Goal: Information Seeking & Learning: Learn about a topic

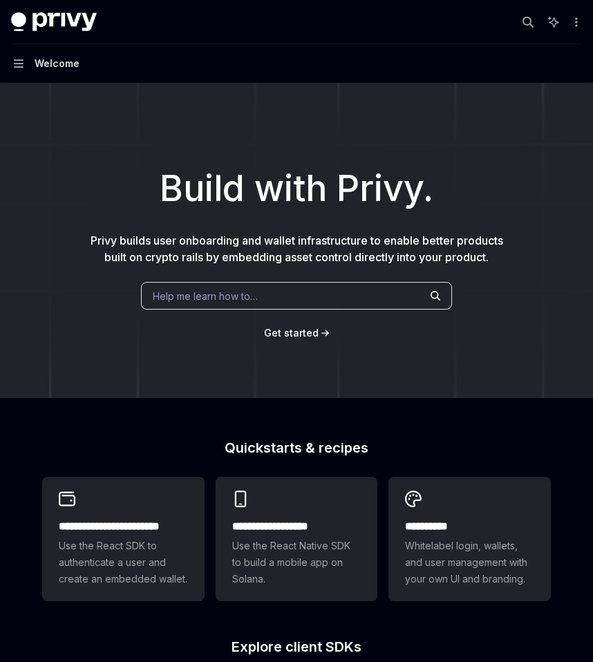
click at [12, 66] on button "Navigation Welcome" at bounding box center [296, 63] width 593 height 39
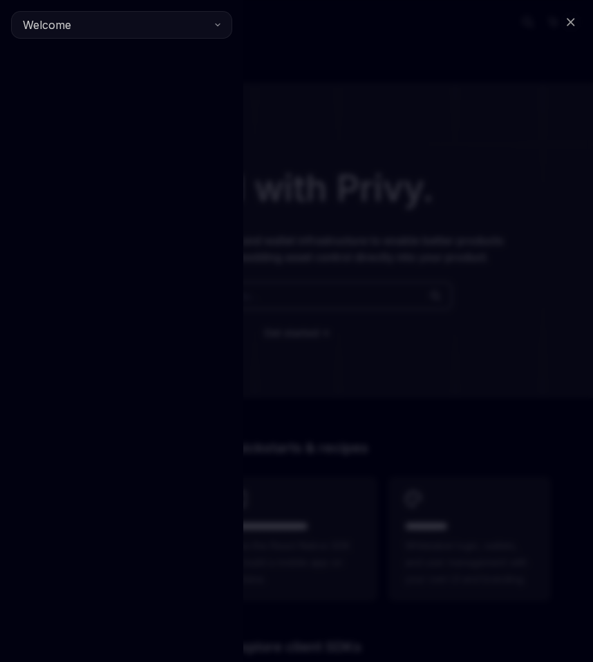
click at [74, 17] on button "Welcome" at bounding box center [121, 25] width 221 height 28
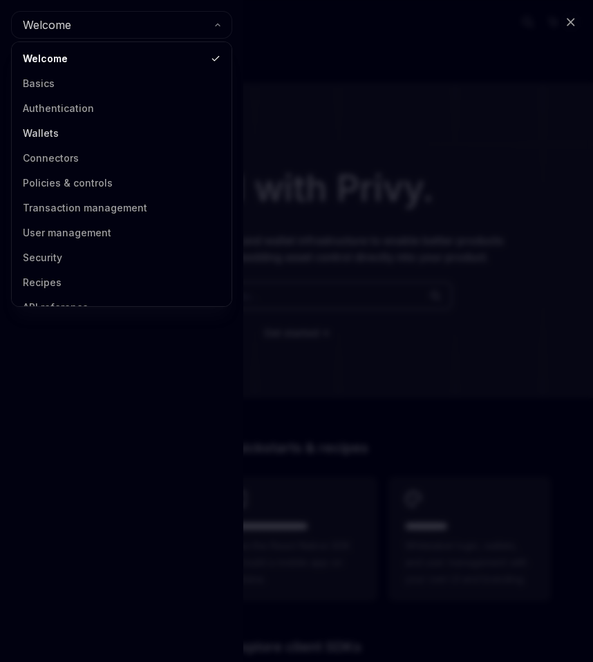
scroll to position [18, 0]
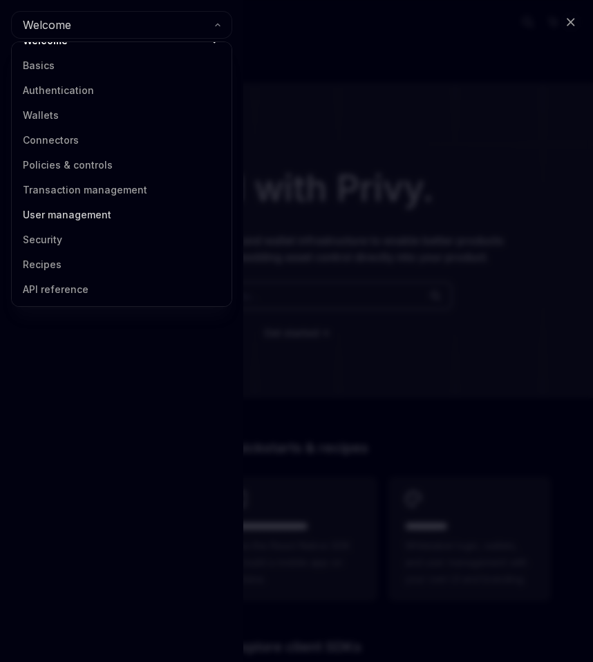
click at [56, 215] on link "User management" at bounding box center [122, 215] width 212 height 25
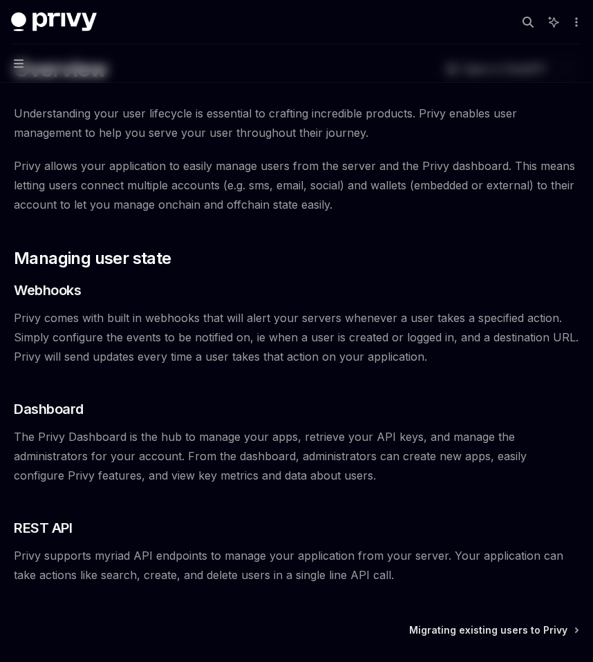
scroll to position [183, 0]
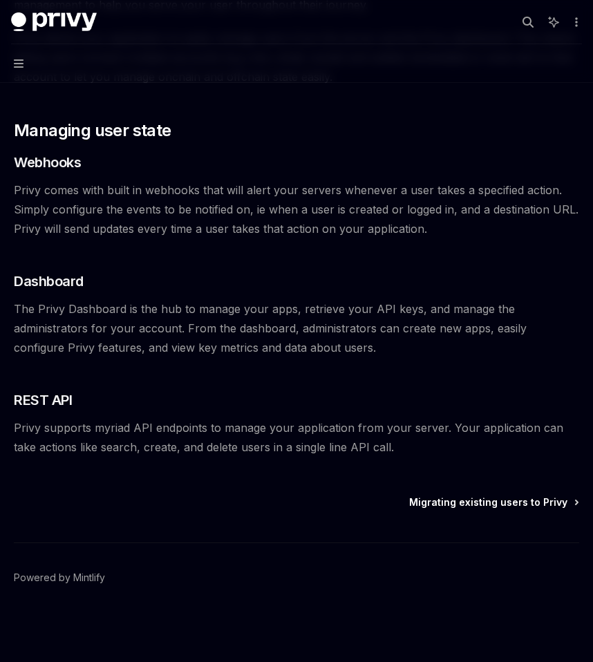
click at [441, 500] on span "Migrating existing users to Privy" at bounding box center [488, 503] width 158 height 14
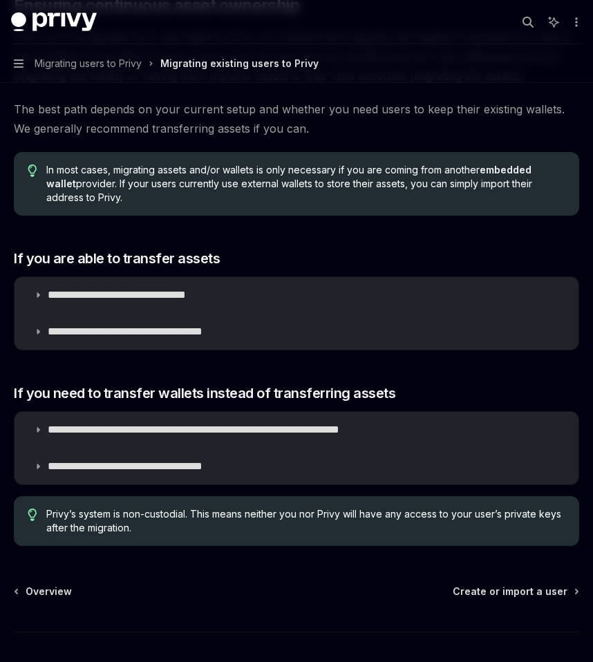
scroll to position [1581, 0]
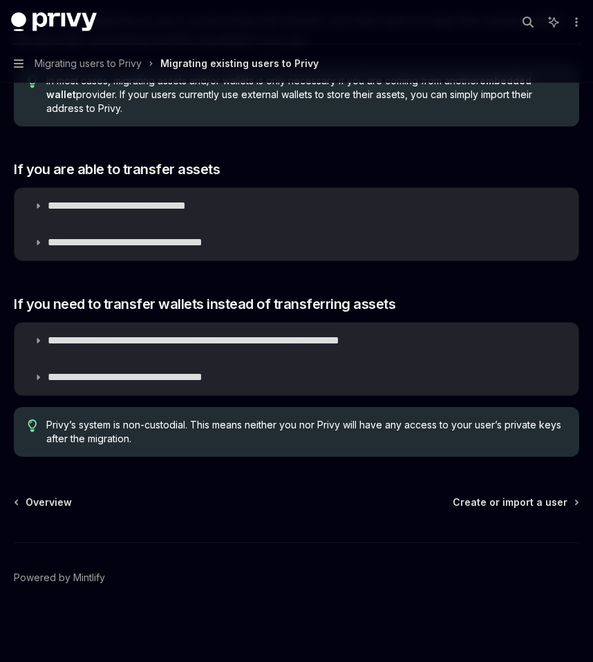
click at [17, 57] on button "Navigation Migrating users to Privy Migrating existing users to Privy" at bounding box center [296, 63] width 593 height 39
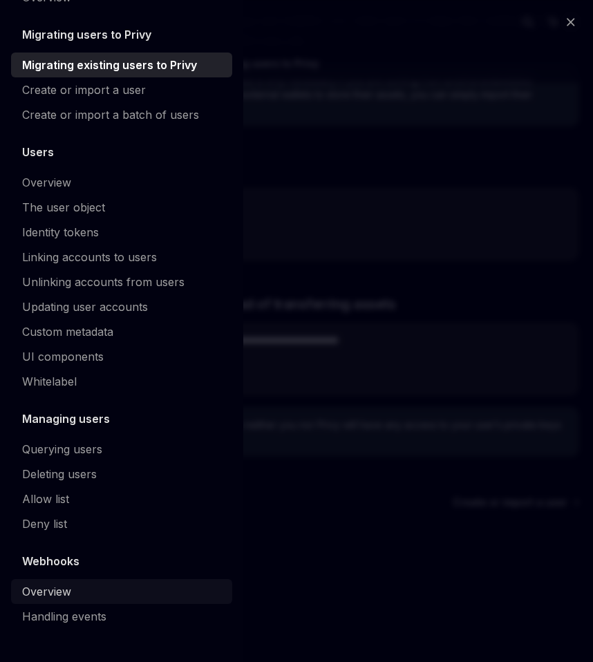
scroll to position [0, 0]
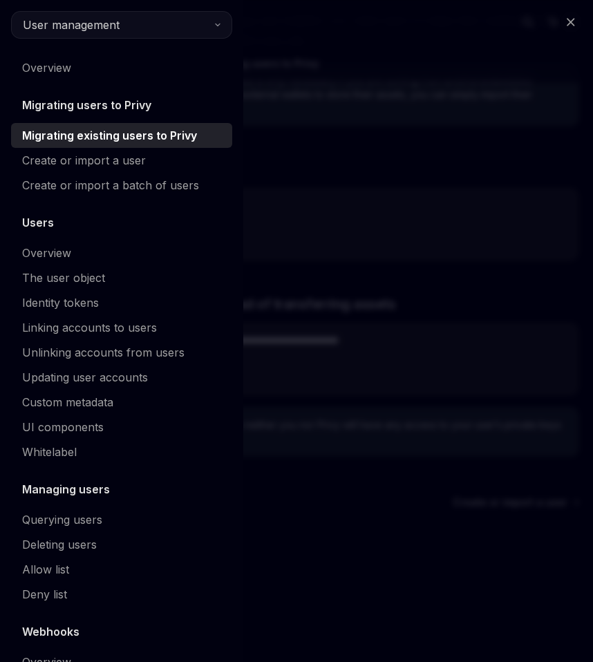
click at [90, 26] on span "User management" at bounding box center [71, 25] width 97 height 17
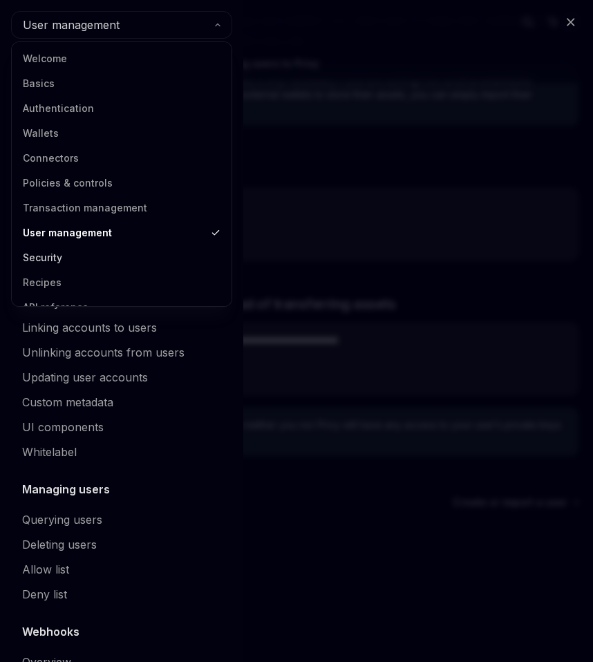
scroll to position [18, 0]
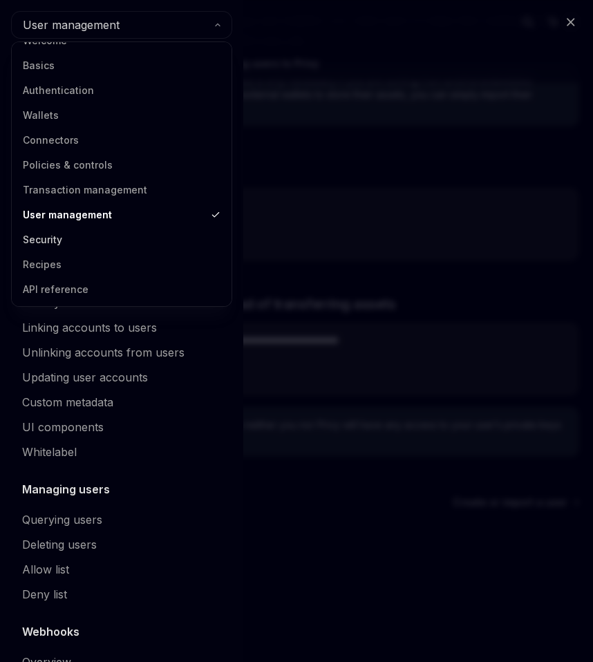
click at [57, 238] on link "Security" at bounding box center [122, 239] width 212 height 25
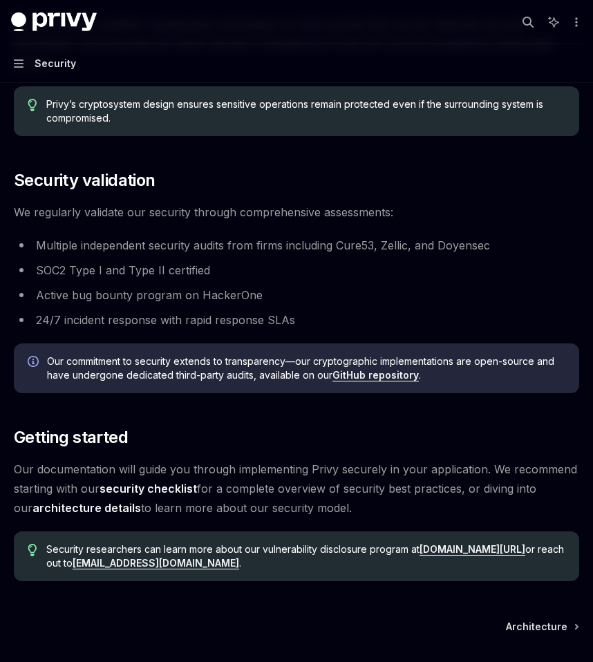
scroll to position [868, 0]
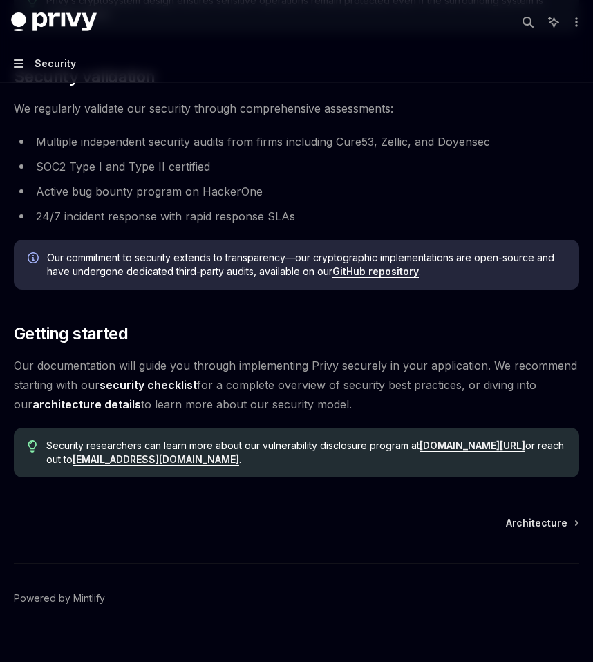
click at [15, 68] on icon "button" at bounding box center [19, 63] width 10 height 11
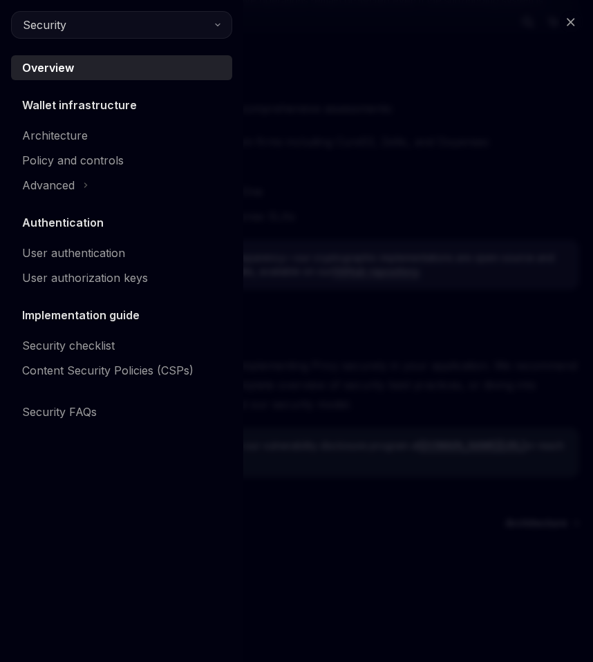
click at [70, 37] on button "Security" at bounding box center [121, 25] width 221 height 28
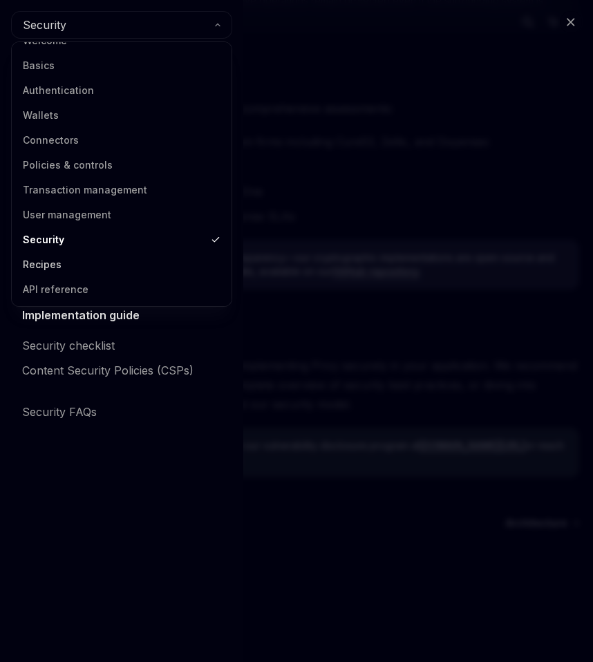
scroll to position [0, 0]
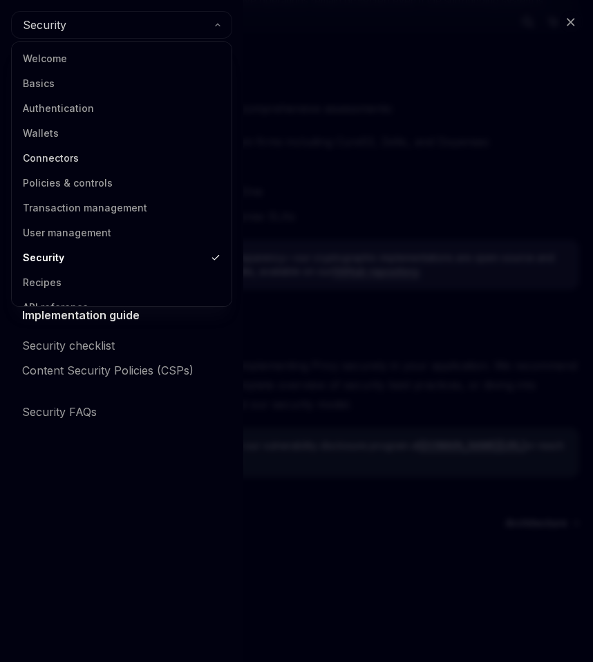
click at [69, 161] on link "Connectors" at bounding box center [122, 158] width 212 height 25
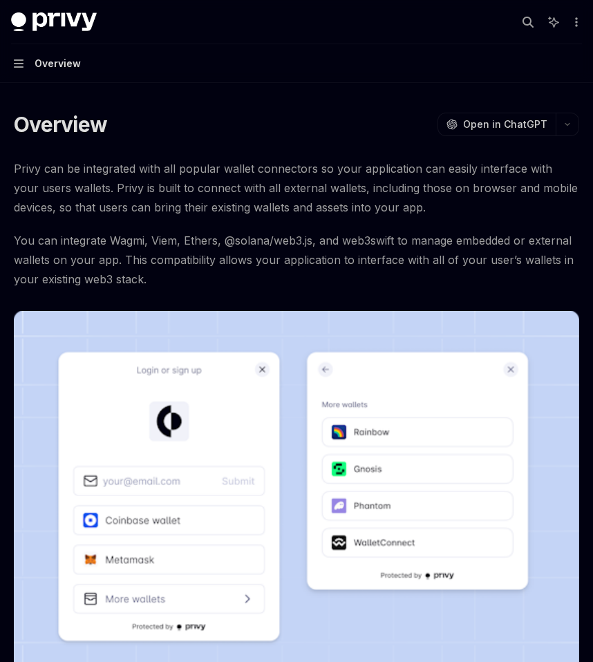
click at [19, 55] on button "Navigation Overview" at bounding box center [296, 63] width 593 height 39
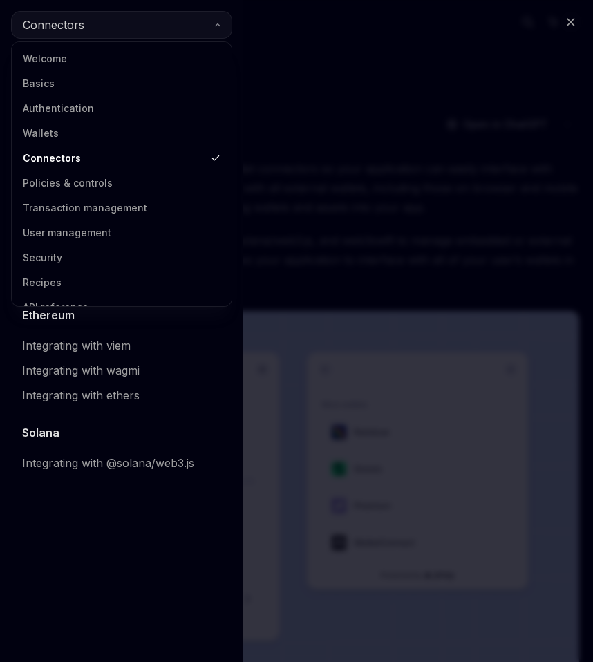
click at [56, 17] on span "Connectors" at bounding box center [54, 25] width 62 height 17
click at [64, 106] on link "Authentication" at bounding box center [122, 108] width 212 height 25
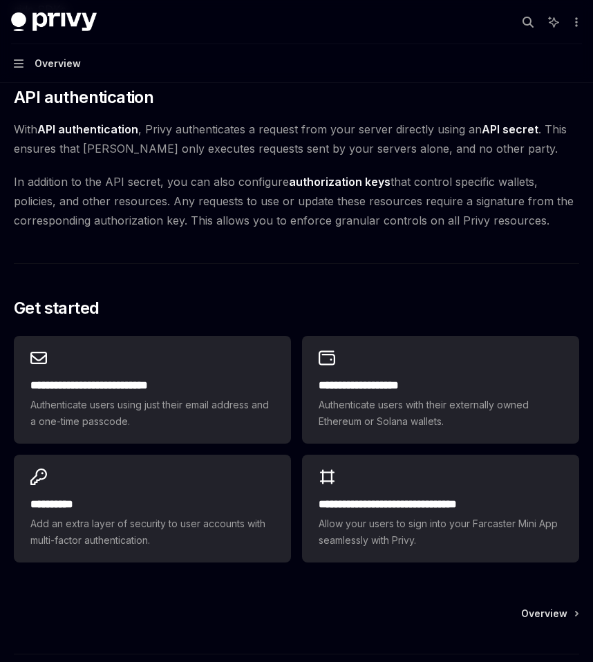
scroll to position [962, 0]
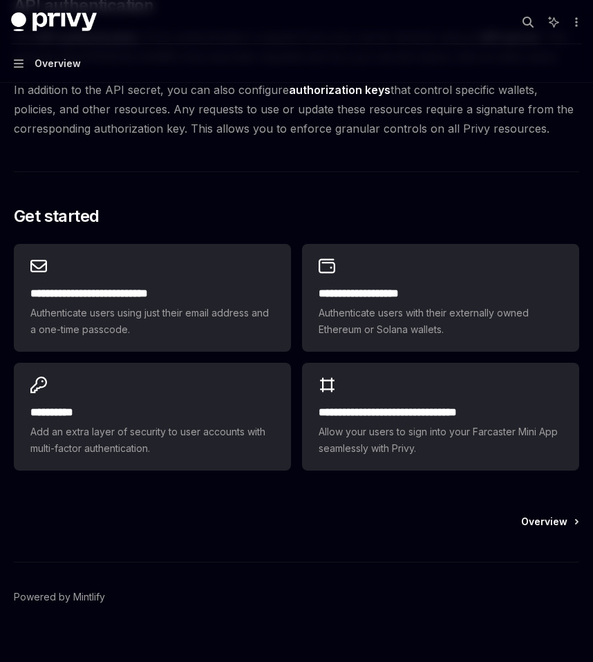
click at [527, 515] on span "Overview" at bounding box center [544, 522] width 46 height 14
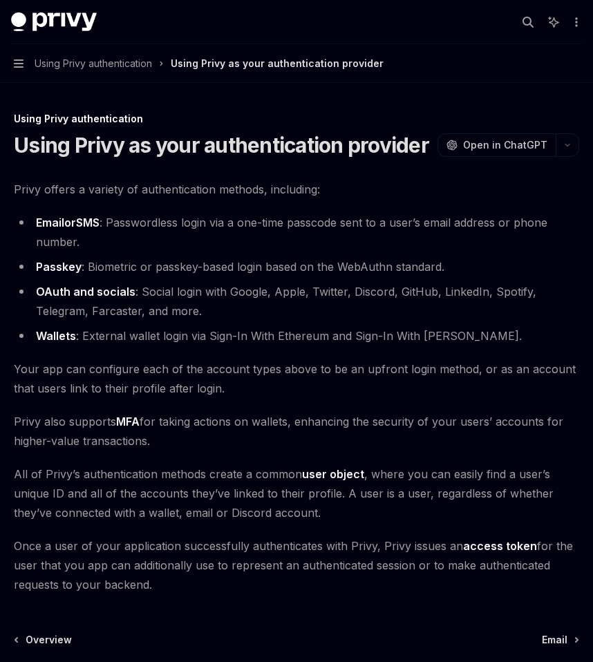
scroll to position [138, 0]
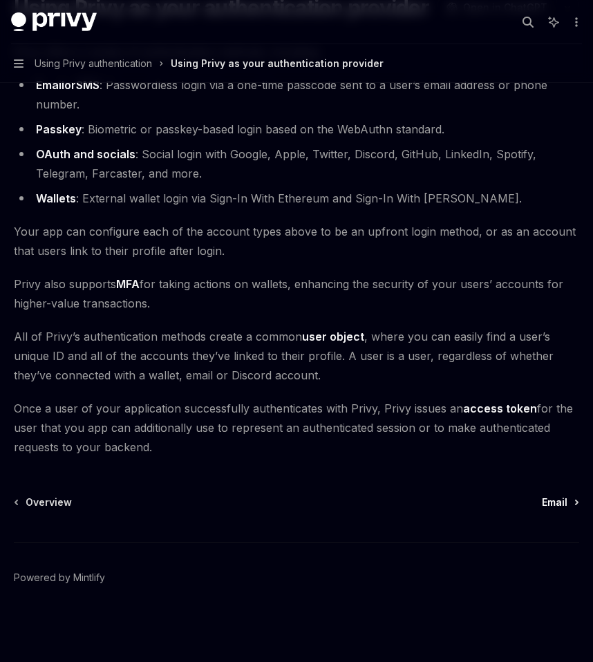
click at [553, 505] on span "Email" at bounding box center [555, 503] width 26 height 14
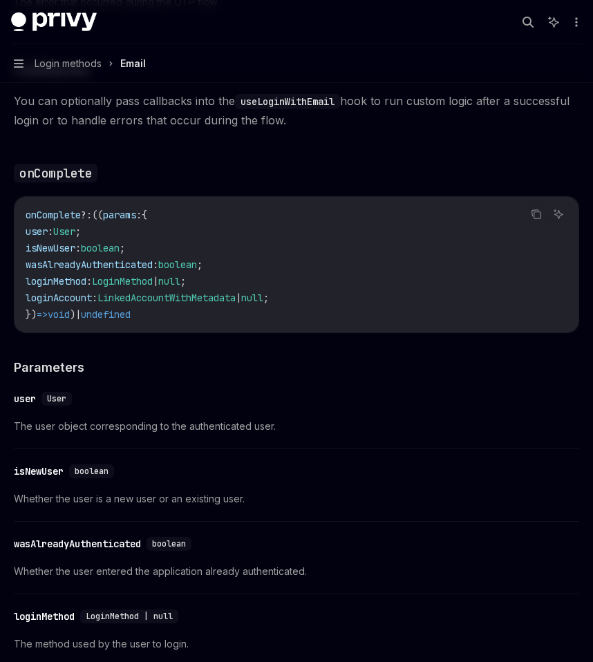
scroll to position [2664, 0]
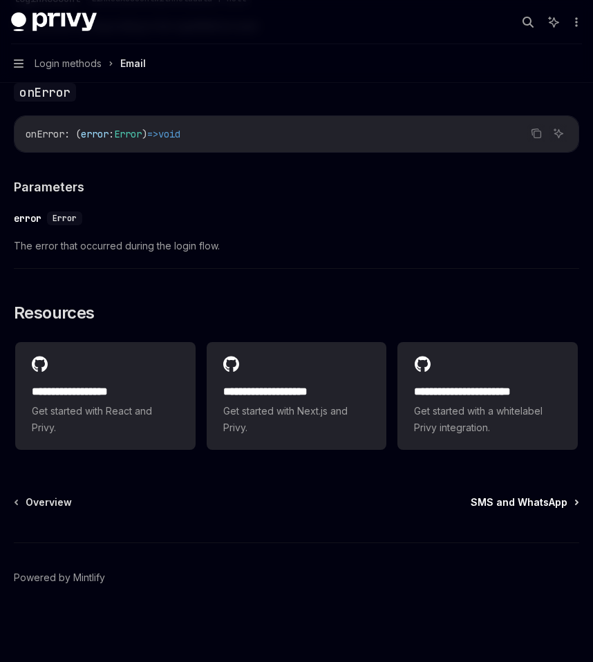
click at [509, 501] on span "SMS and WhatsApp" at bounding box center [519, 503] width 97 height 14
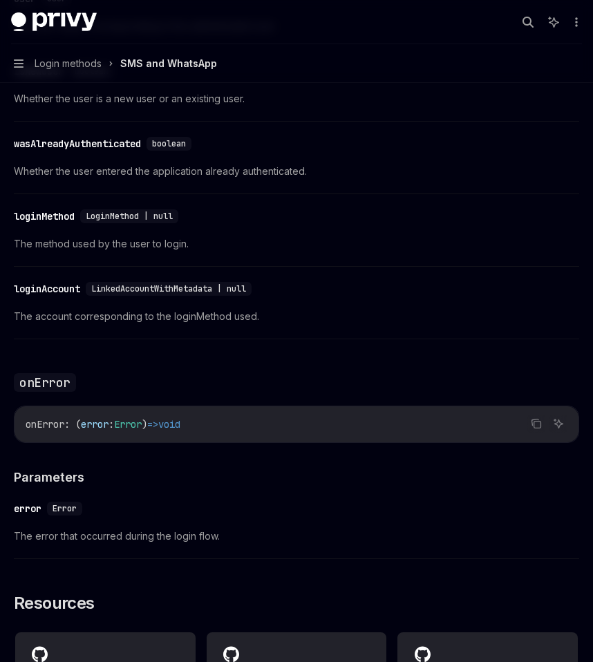
scroll to position [3312, 0]
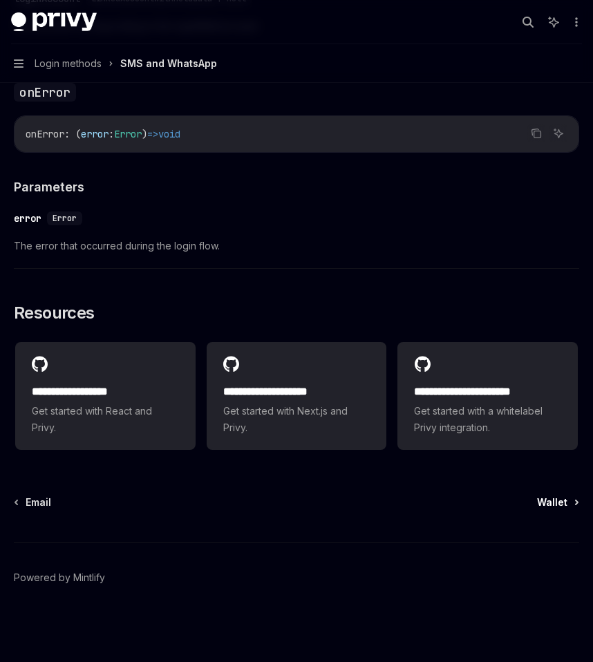
click at [539, 508] on span "Wallet" at bounding box center [552, 503] width 30 height 14
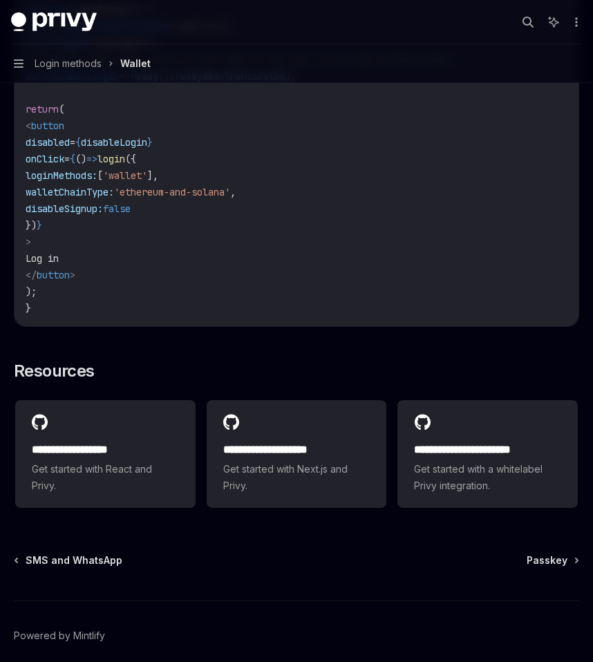
scroll to position [1040, 0]
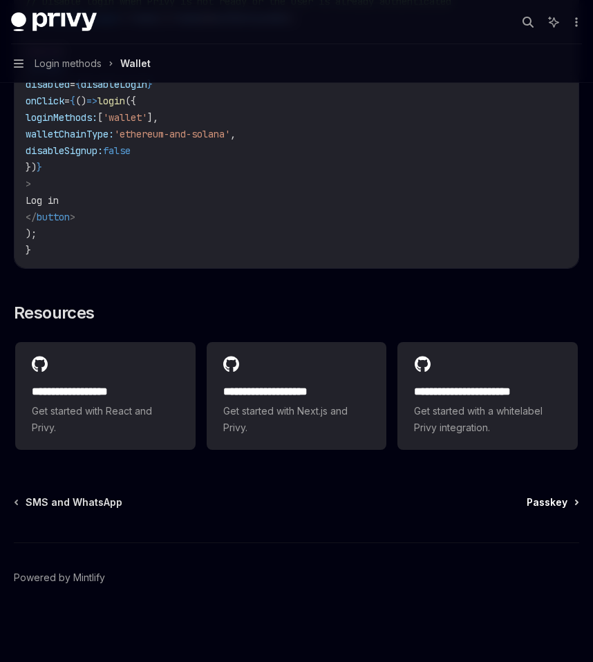
click at [552, 509] on span "Passkey" at bounding box center [547, 503] width 41 height 14
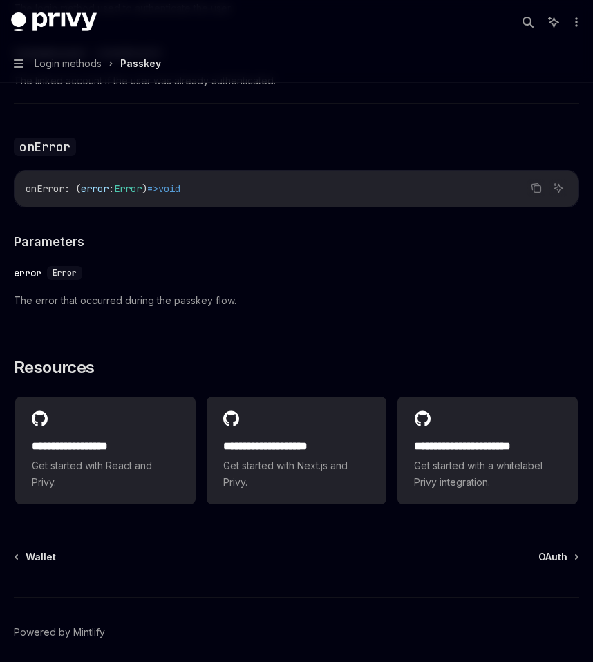
scroll to position [2236, 0]
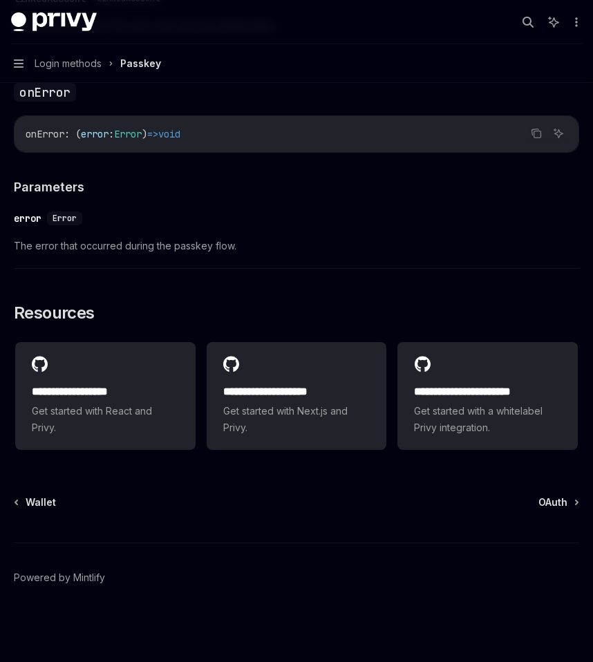
click at [552, 509] on span "OAuth" at bounding box center [553, 503] width 29 height 14
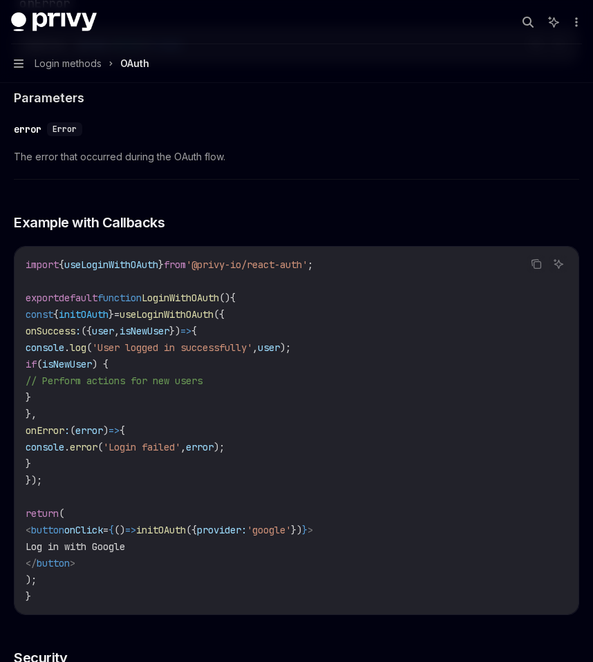
scroll to position [2737, 0]
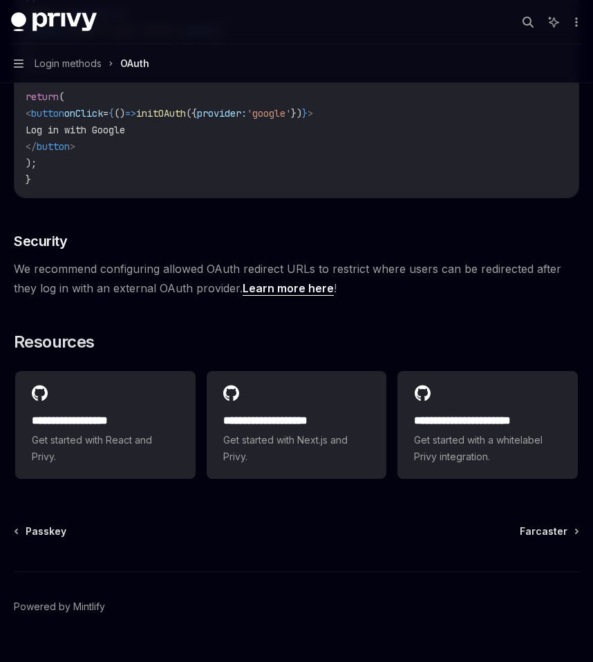
click at [554, 527] on div "Passkey Farcaster Powered by Mintlify" at bounding box center [297, 608] width 566 height 167
click at [24, 66] on button "Navigation Login methods OAuth" at bounding box center [296, 63] width 593 height 39
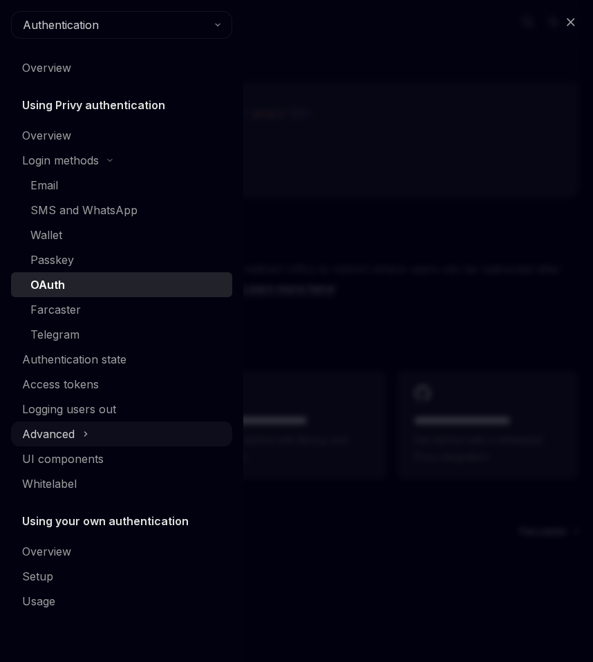
click at [63, 435] on div "Advanced" at bounding box center [48, 434] width 53 height 17
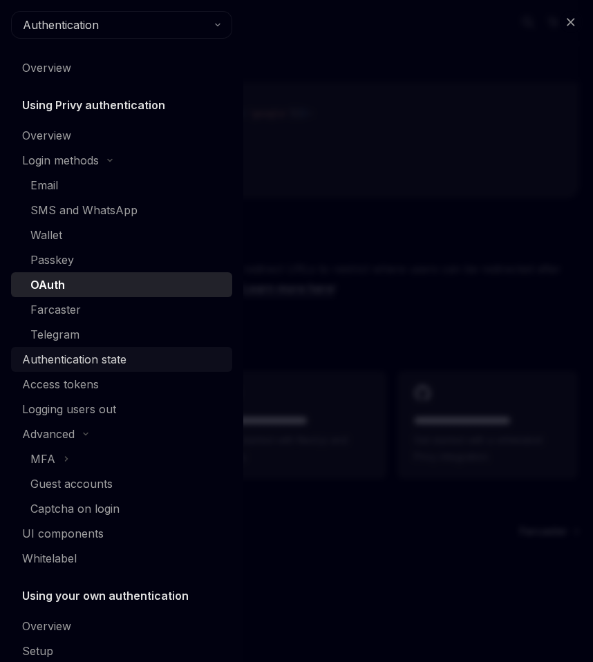
click at [82, 362] on div "Authentication state" at bounding box center [74, 359] width 104 height 17
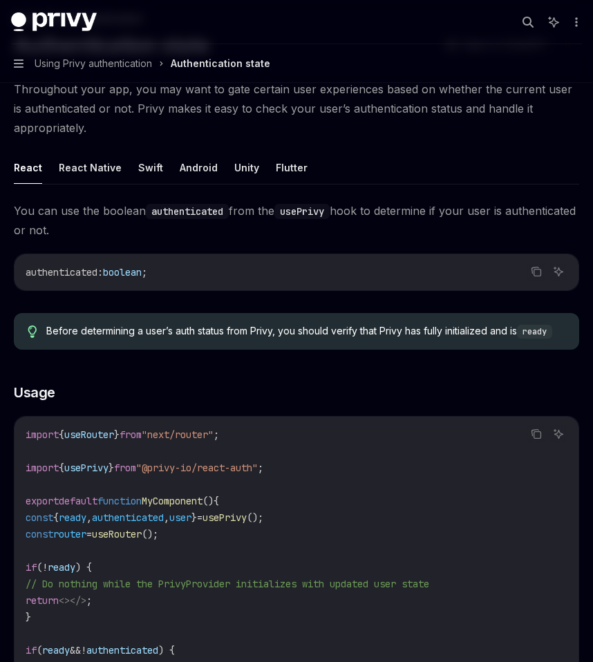
scroll to position [500, 0]
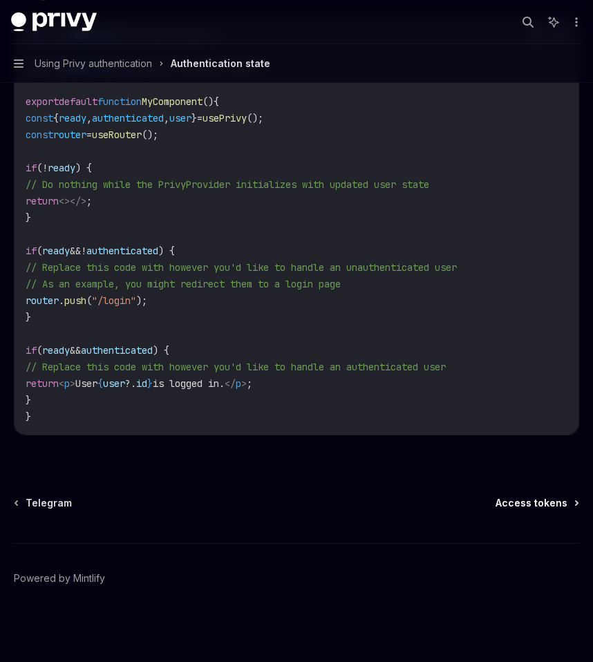
click at [540, 504] on span "Access tokens" at bounding box center [532, 503] width 72 height 14
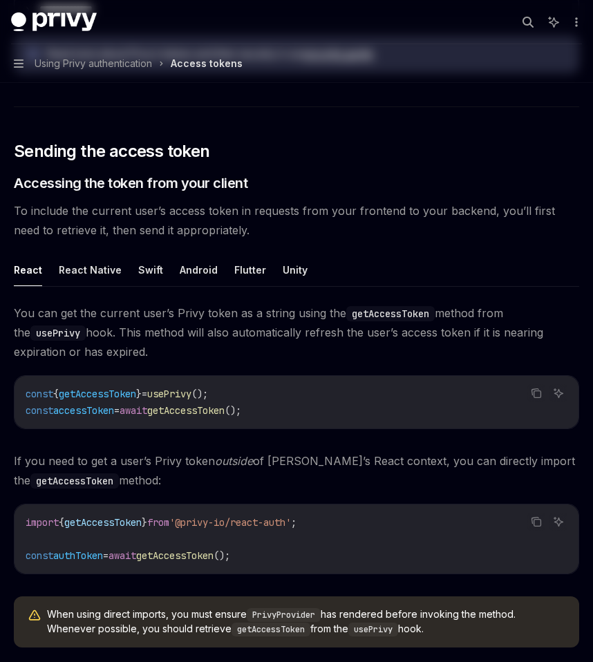
type textarea "*"
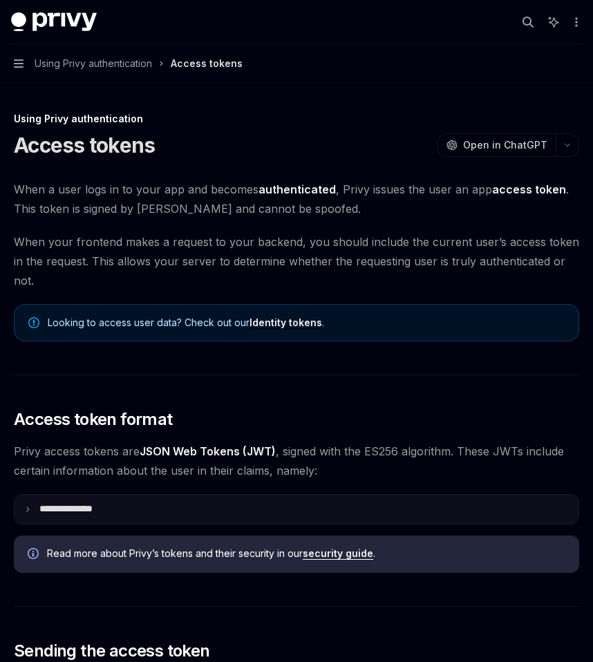
click at [227, 495] on summary "**********" at bounding box center [297, 509] width 564 height 29
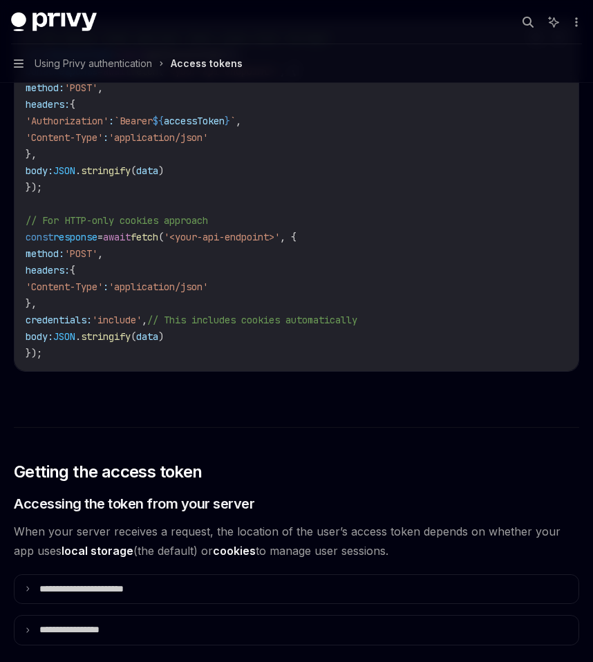
scroll to position [1836, 0]
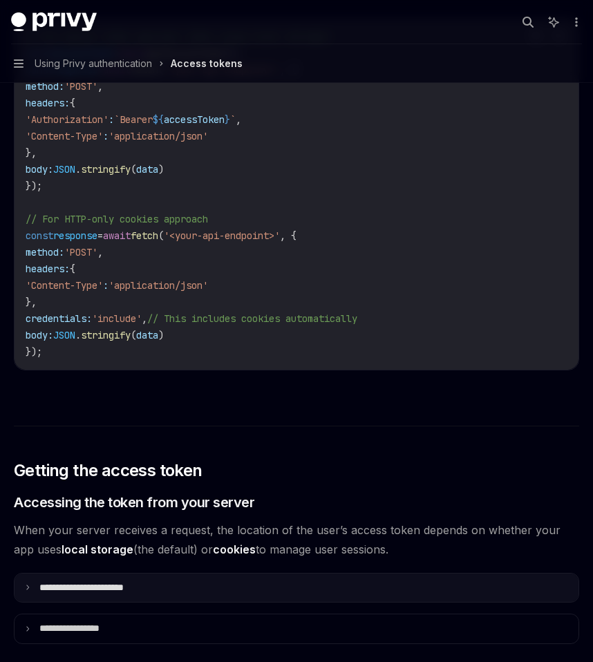
click at [159, 574] on summary "**********" at bounding box center [297, 588] width 564 height 29
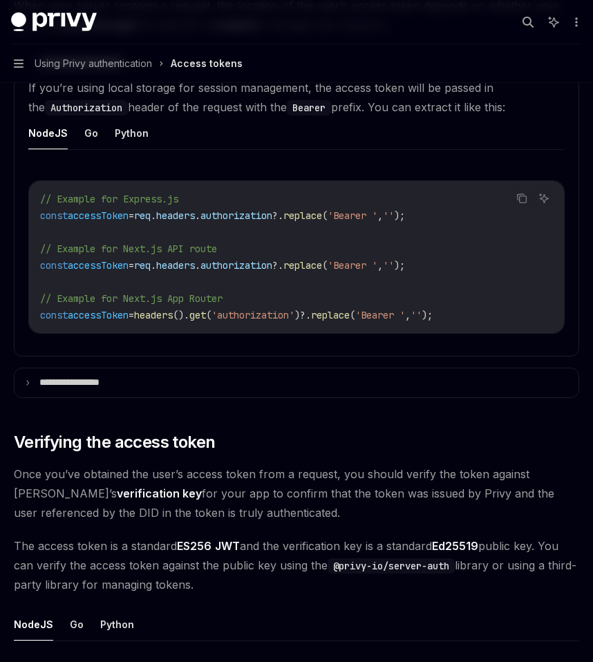
scroll to position [2361, 0]
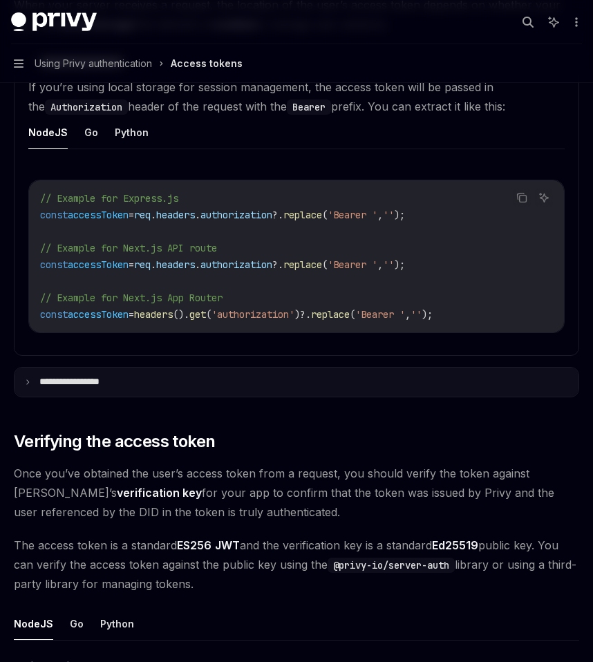
click at [326, 368] on summary "**********" at bounding box center [297, 382] width 564 height 29
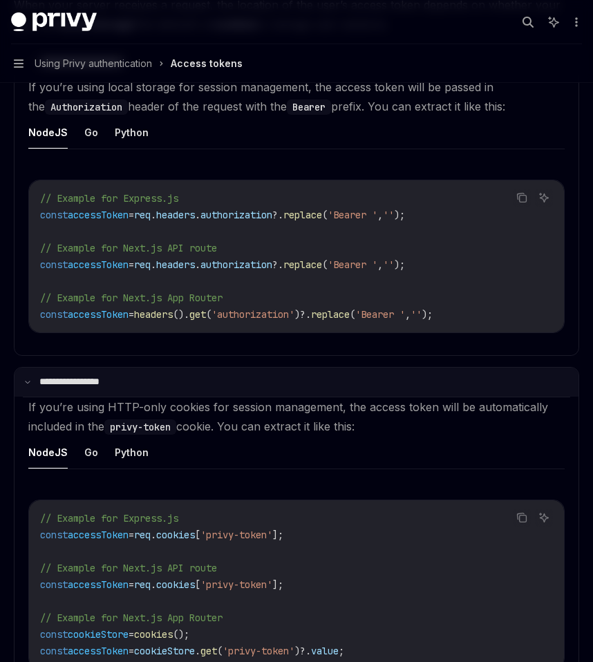
click at [326, 368] on summary "**********" at bounding box center [297, 382] width 564 height 29
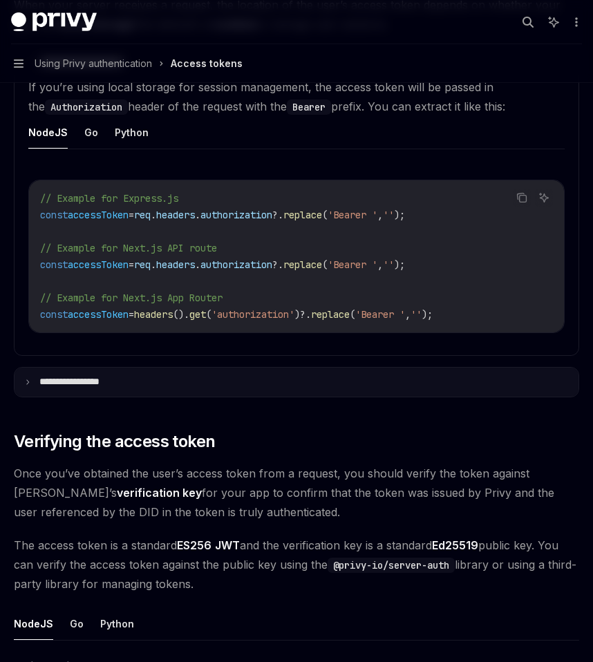
click at [326, 368] on summary "**********" at bounding box center [297, 382] width 564 height 29
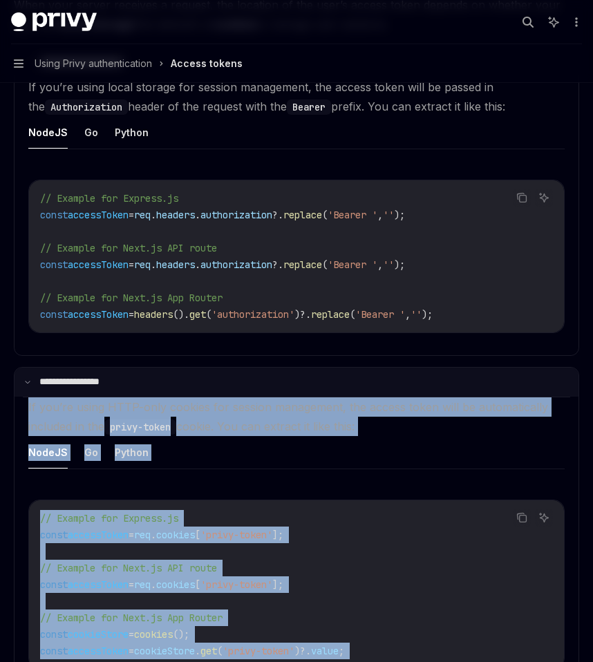
click at [326, 368] on summary "**********" at bounding box center [297, 382] width 564 height 29
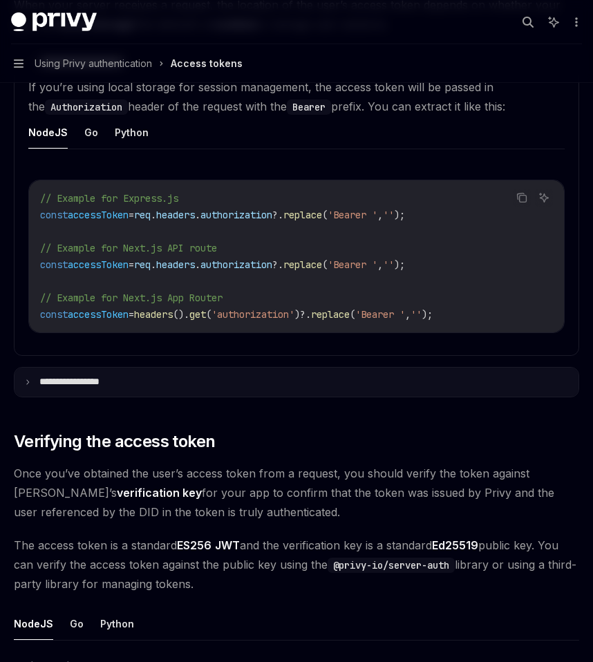
click at [326, 368] on summary "**********" at bounding box center [297, 382] width 564 height 29
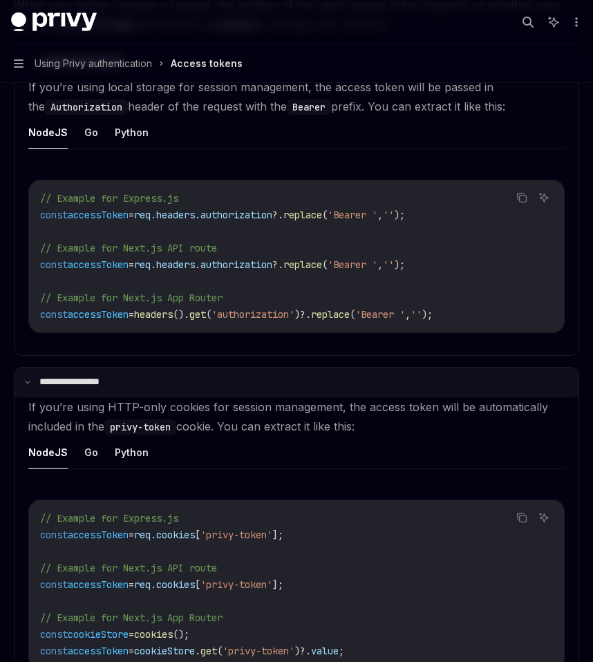
click at [326, 368] on summary "**********" at bounding box center [297, 382] width 564 height 29
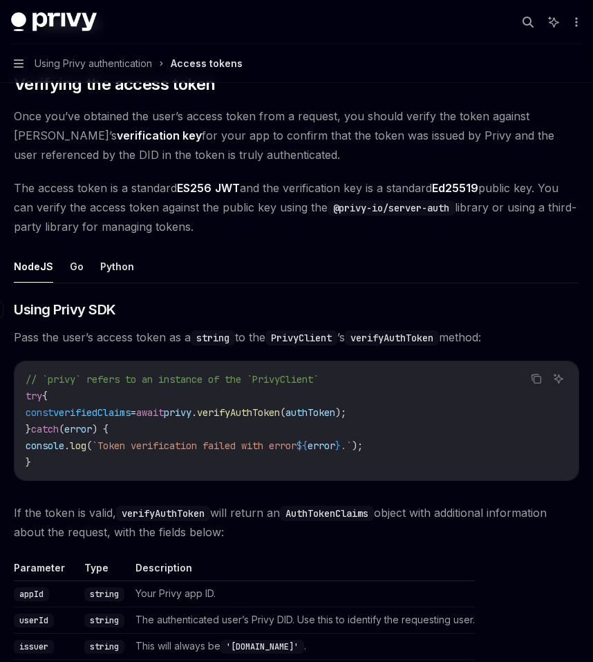
scroll to position [2720, 0]
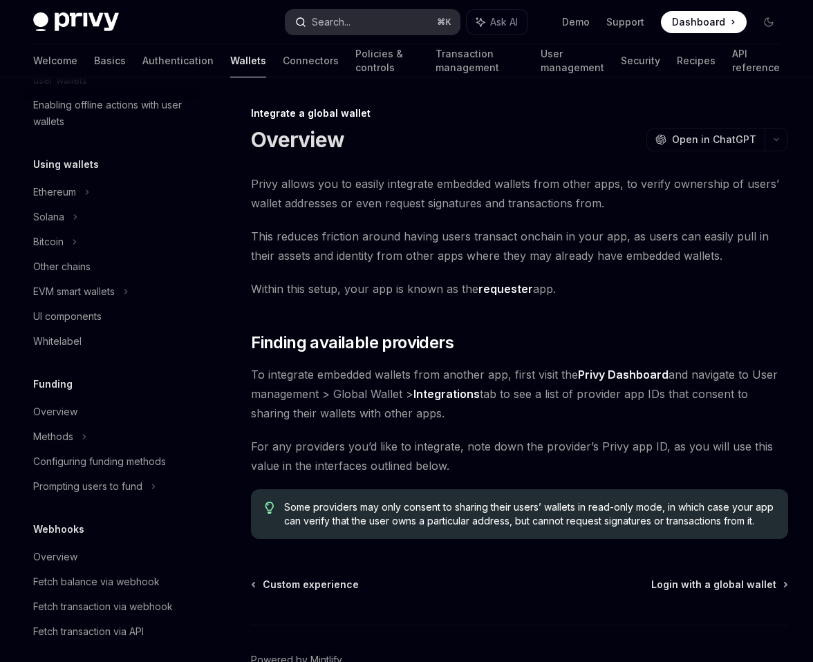
scroll to position [254, 0]
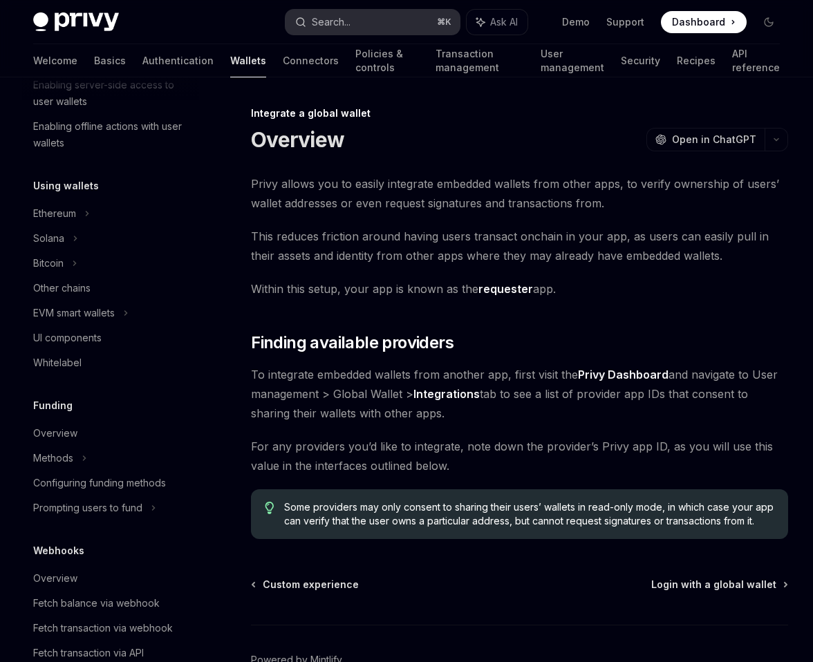
click at [324, 17] on div "Search..." at bounding box center [331, 22] width 39 height 17
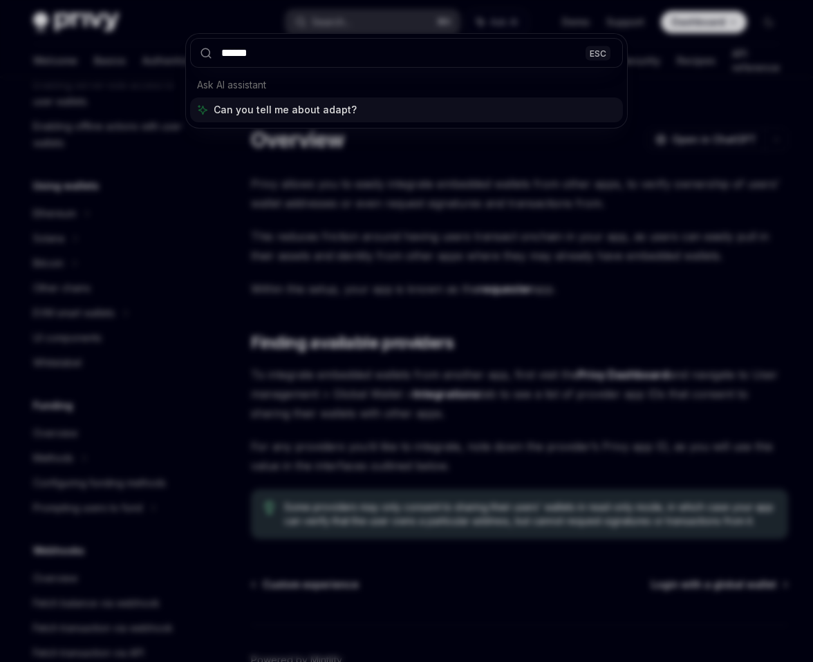
type input "*******"
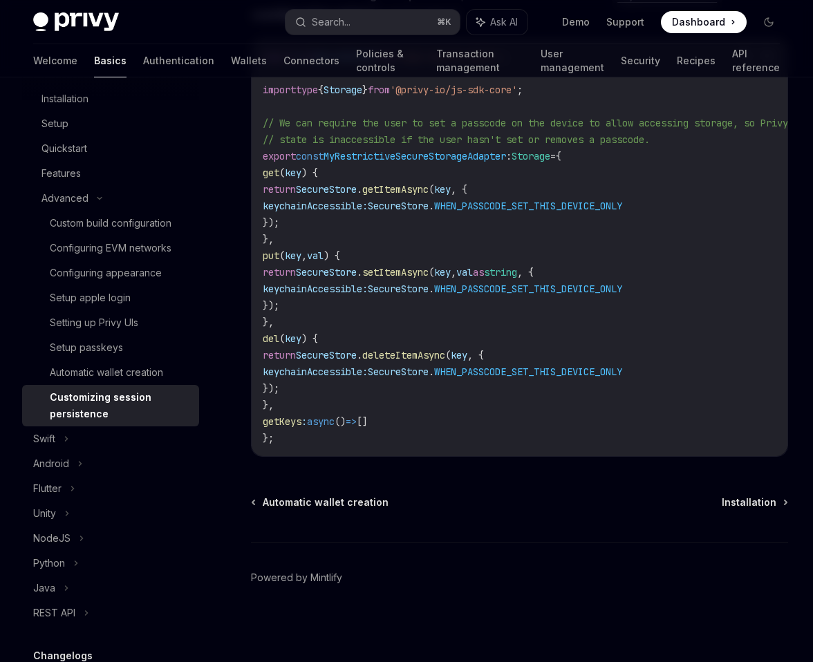
scroll to position [232, 0]
click at [91, 328] on div "Setting up Privy UIs" at bounding box center [94, 322] width 88 height 17
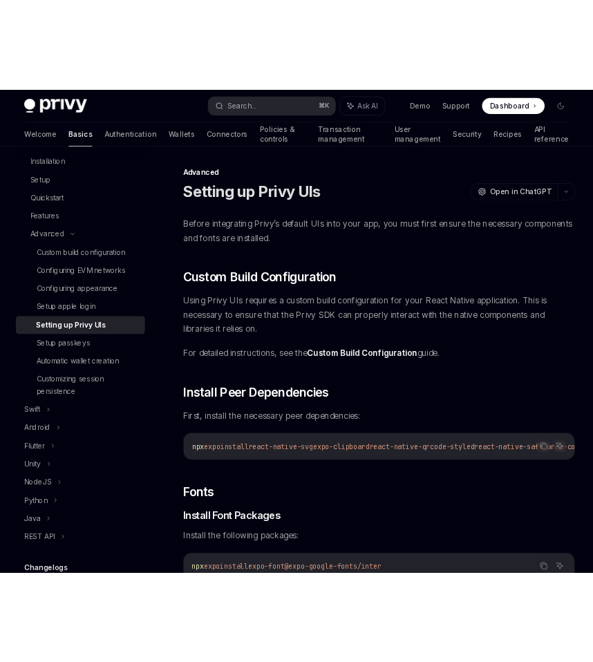
scroll to position [413, 0]
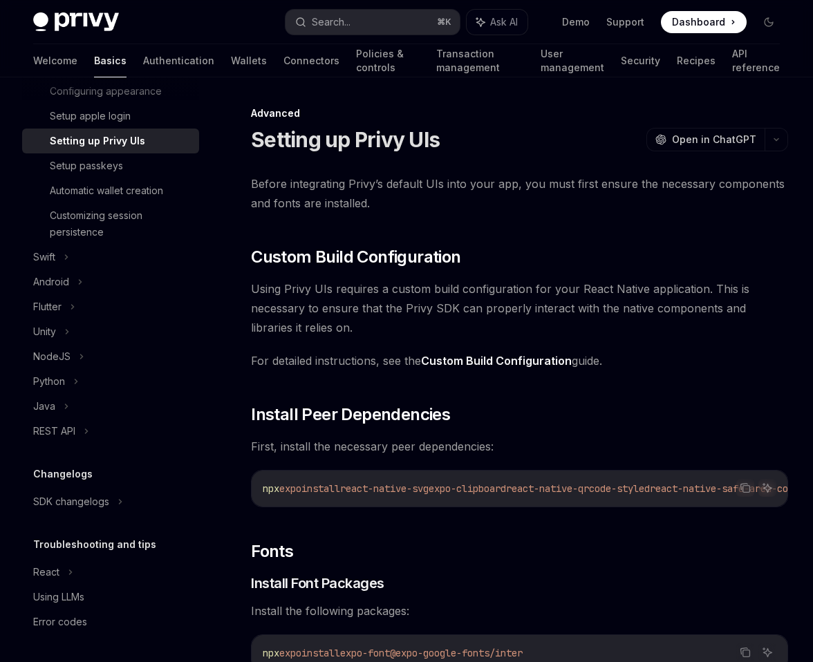
type textarea "*"
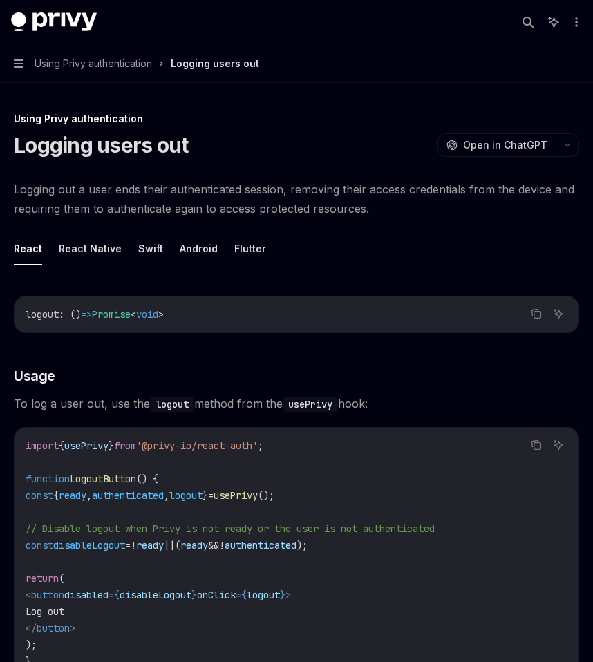
scroll to position [249, 0]
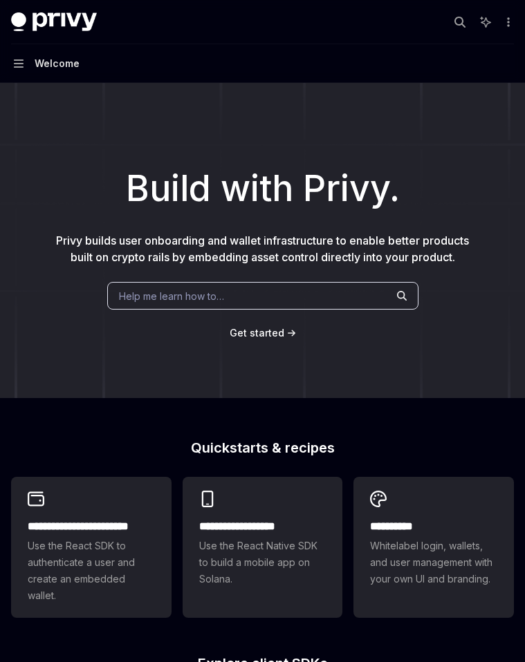
click at [11, 73] on button "Navigation Welcome" at bounding box center [262, 63] width 525 height 39
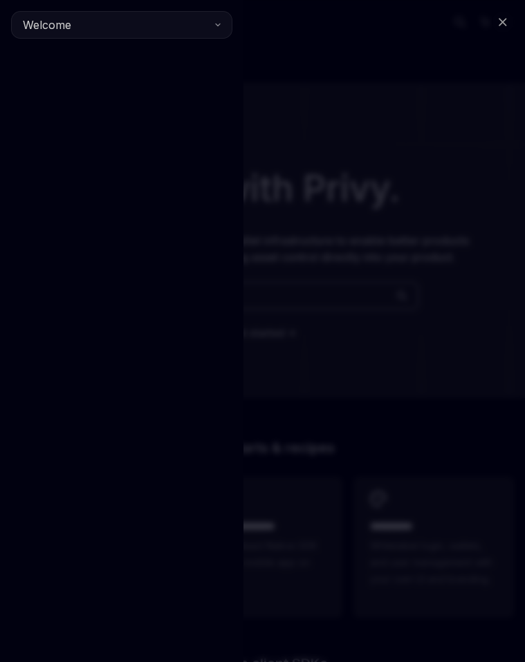
click at [85, 28] on button "Welcome" at bounding box center [121, 25] width 221 height 28
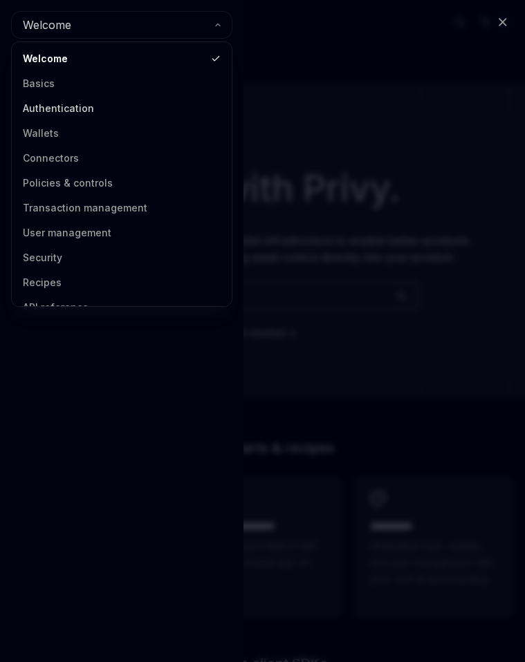
click at [73, 105] on link "Authentication" at bounding box center [122, 108] width 212 height 25
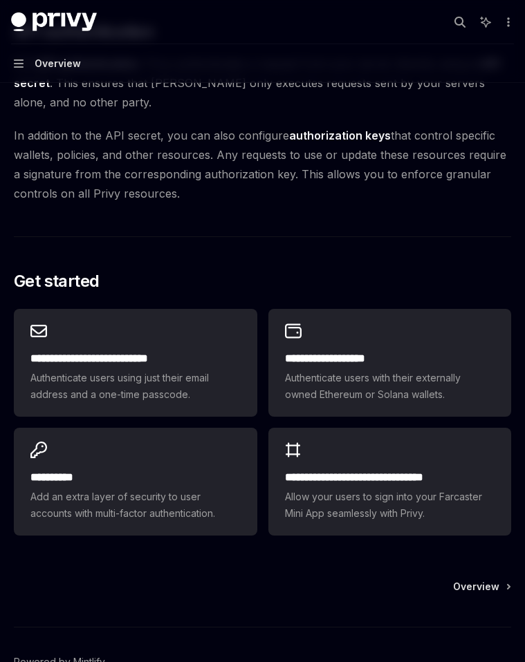
scroll to position [1078, 0]
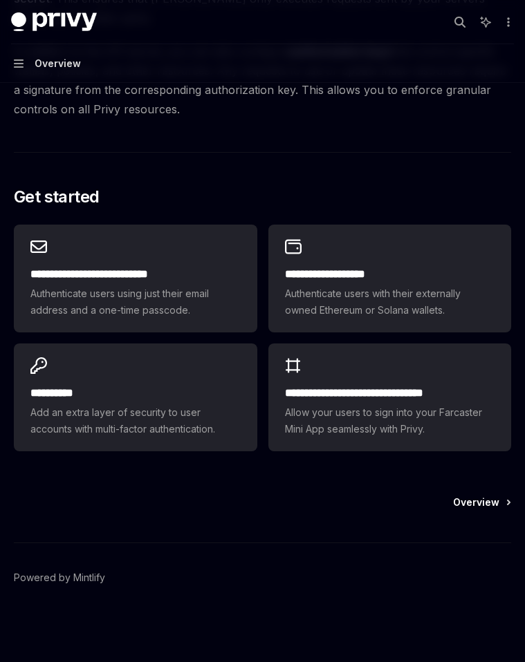
click at [478, 505] on span "Overview" at bounding box center [476, 503] width 46 height 14
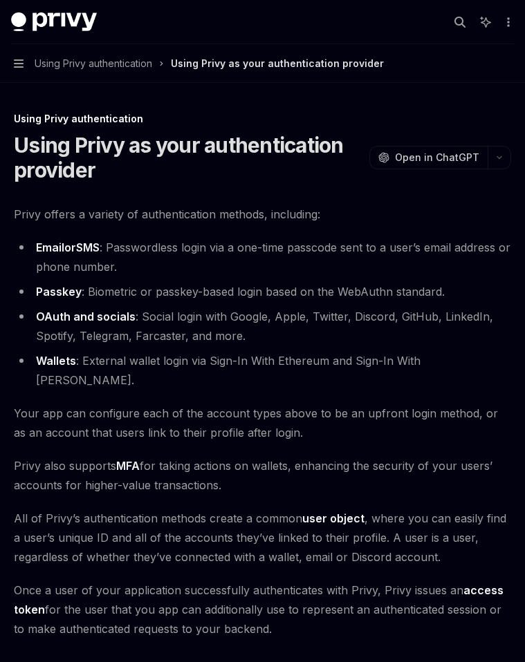
scroll to position [162, 0]
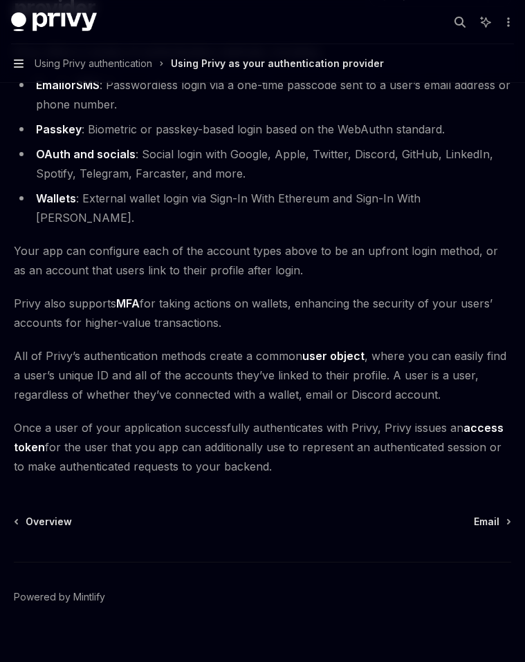
click at [22, 66] on icon "button" at bounding box center [19, 63] width 10 height 8
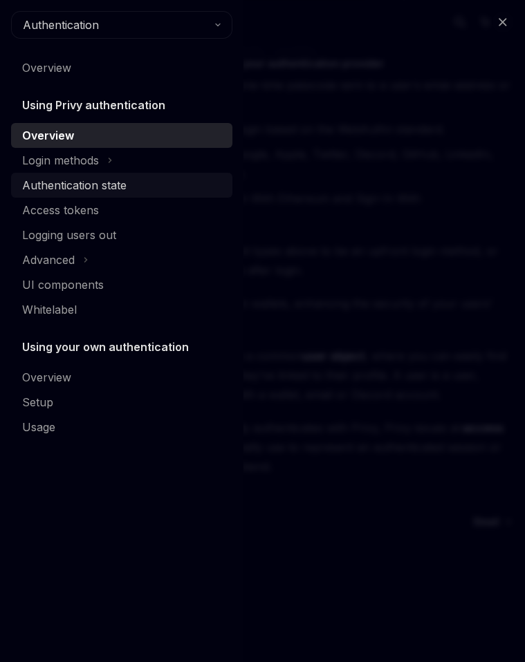
click at [77, 179] on div "Authentication state" at bounding box center [74, 185] width 104 height 17
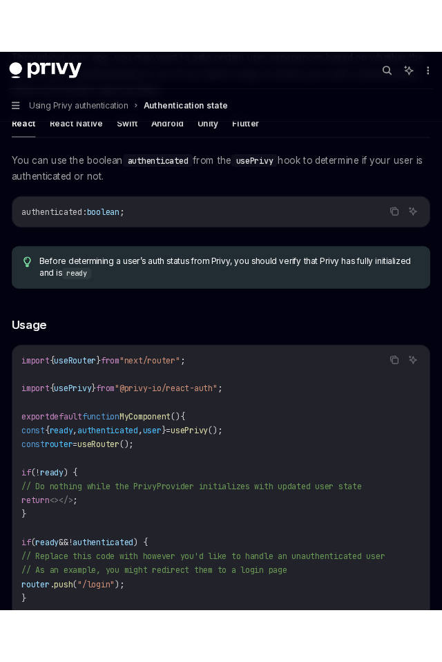
scroll to position [194, 0]
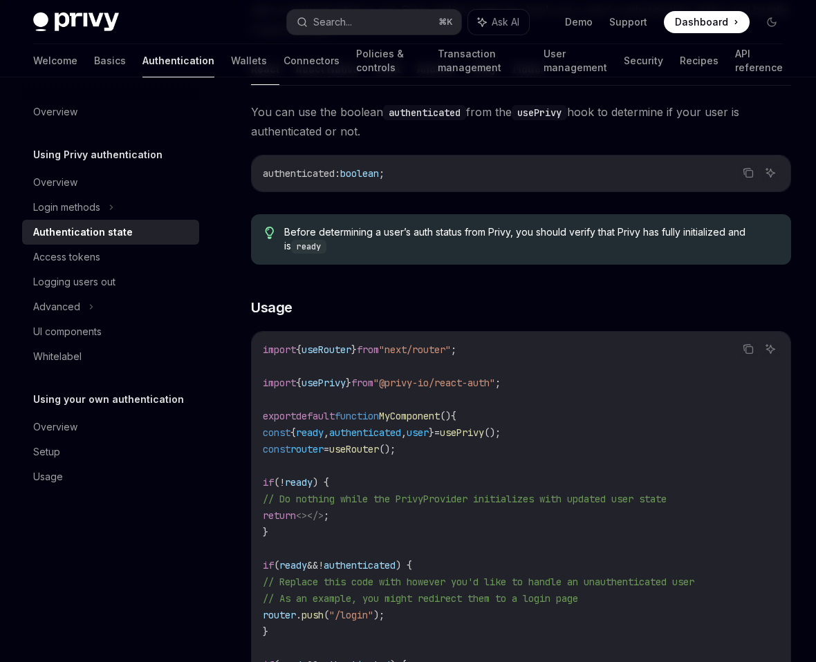
type textarea "*"
